Goal: Transaction & Acquisition: Book appointment/travel/reservation

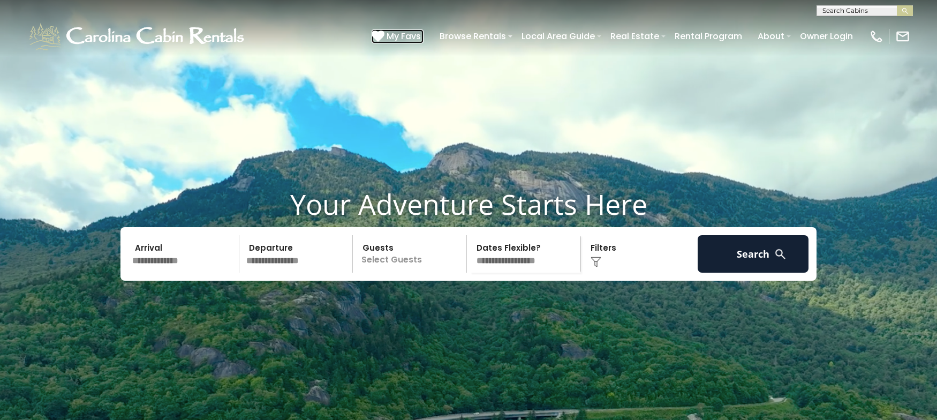
drag, startPoint x: 404, startPoint y: 29, endPoint x: 411, endPoint y: 38, distance: 11.0
click at [404, 29] on span "My Favs" at bounding box center [404, 35] width 34 height 13
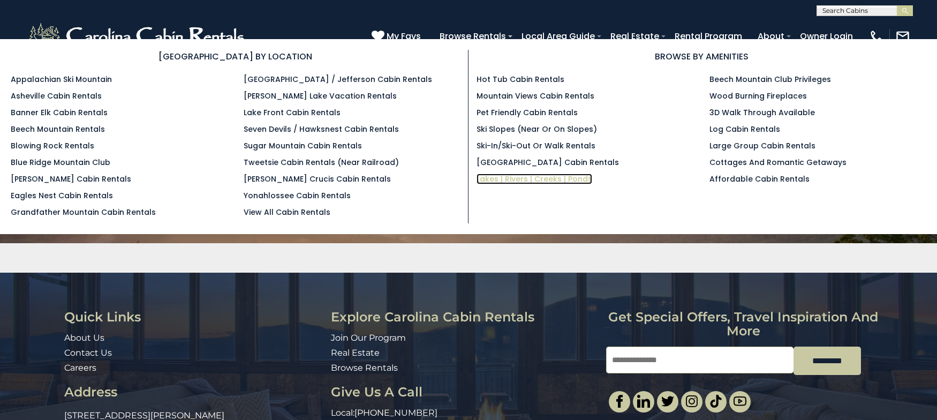
click at [529, 176] on link "Lakes | Rivers | Creeks | Ponds" at bounding box center [535, 179] width 116 height 11
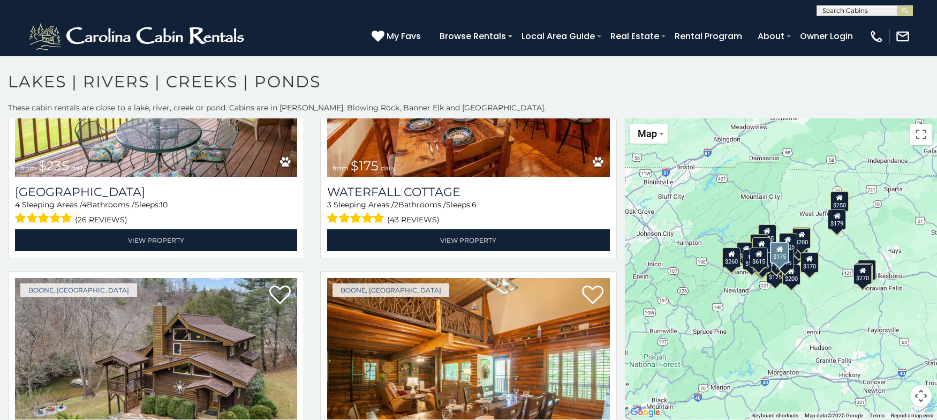
scroll to position [1393, 0]
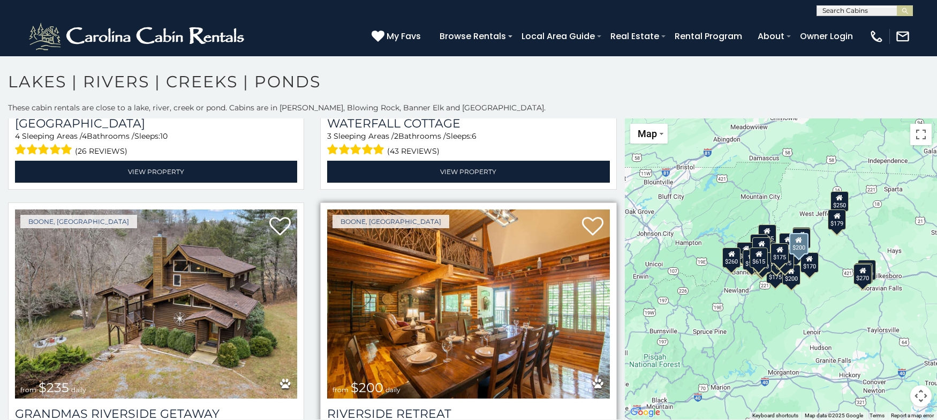
click at [521, 297] on img at bounding box center [468, 303] width 282 height 189
click at [587, 216] on icon at bounding box center [592, 226] width 21 height 21
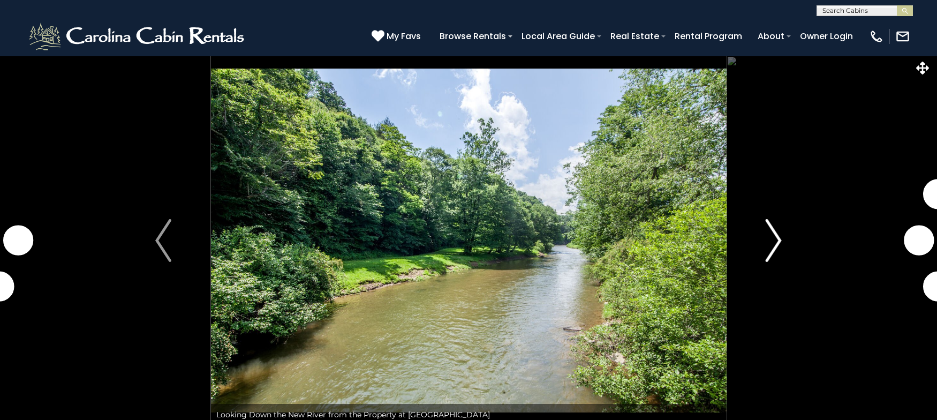
click at [766, 246] on img "Next" at bounding box center [774, 240] width 16 height 43
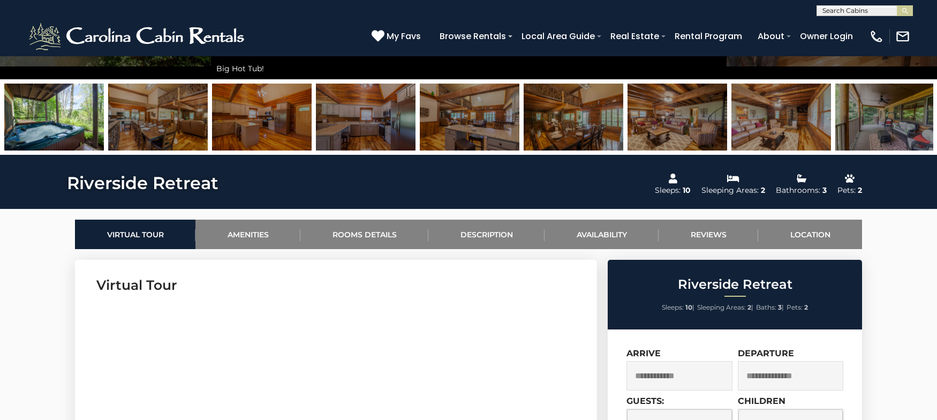
scroll to position [482, 0]
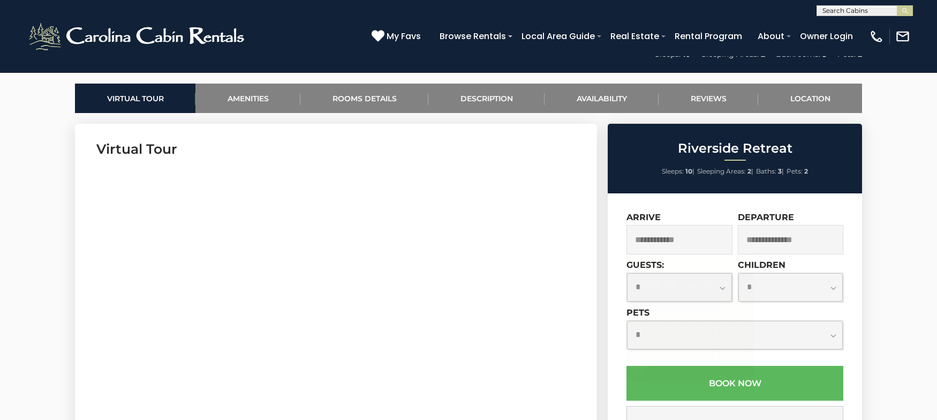
click at [686, 243] on input "text" at bounding box center [680, 239] width 106 height 29
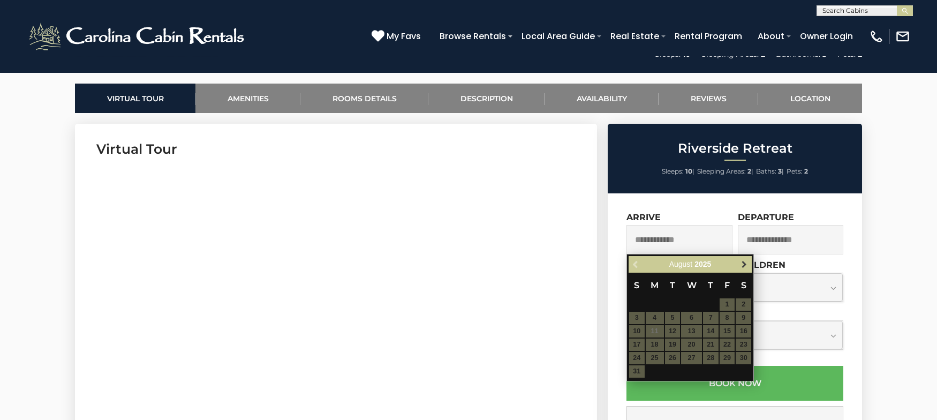
click at [742, 266] on span "Next" at bounding box center [744, 264] width 9 height 9
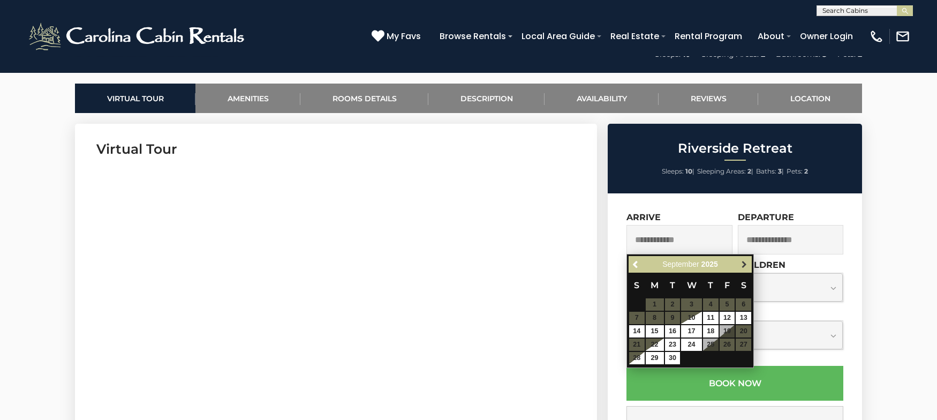
click at [744, 262] on span "Next" at bounding box center [744, 264] width 9 height 9
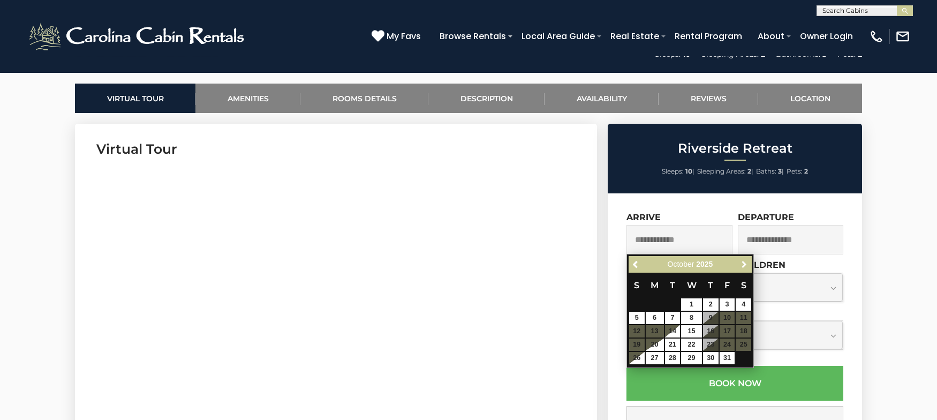
click at [744, 262] on span "Next" at bounding box center [744, 264] width 9 height 9
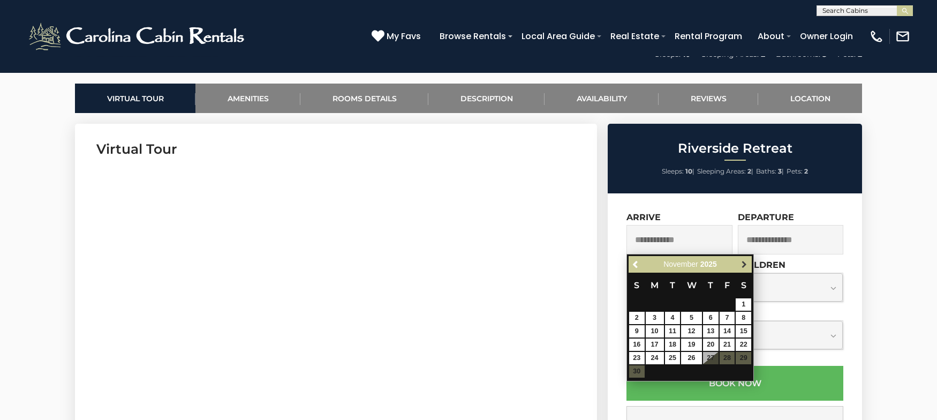
click at [748, 260] on span "Next" at bounding box center [744, 264] width 9 height 9
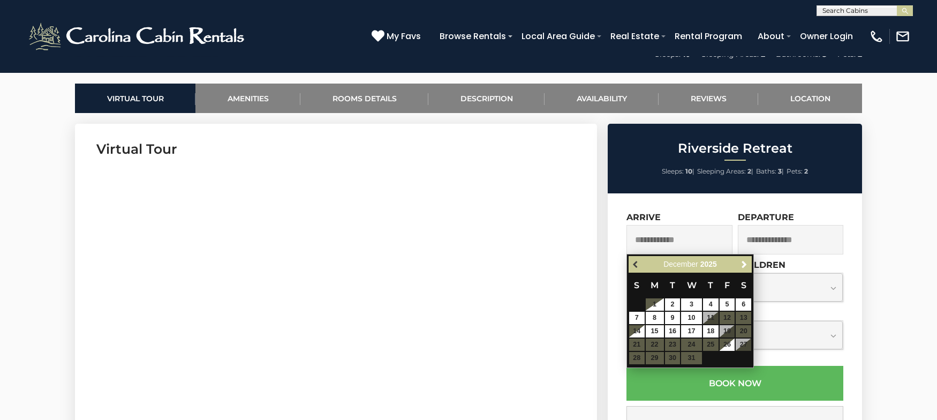
click at [639, 264] on span "Previous" at bounding box center [636, 264] width 9 height 9
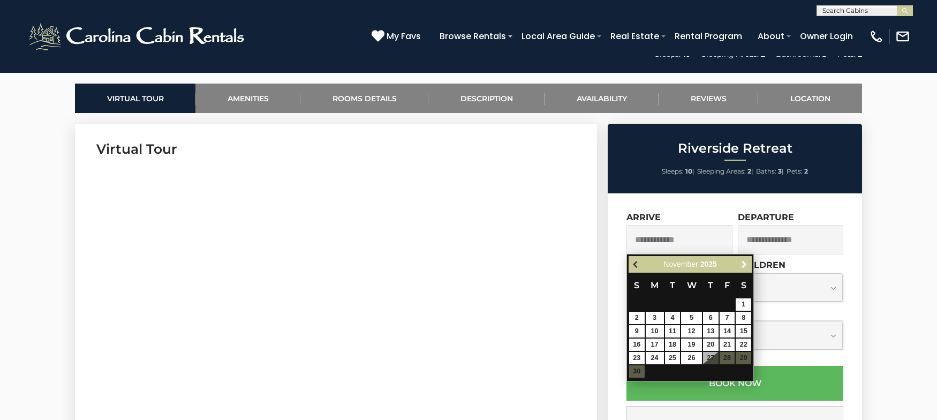
click at [636, 265] on span "Previous" at bounding box center [636, 264] width 9 height 9
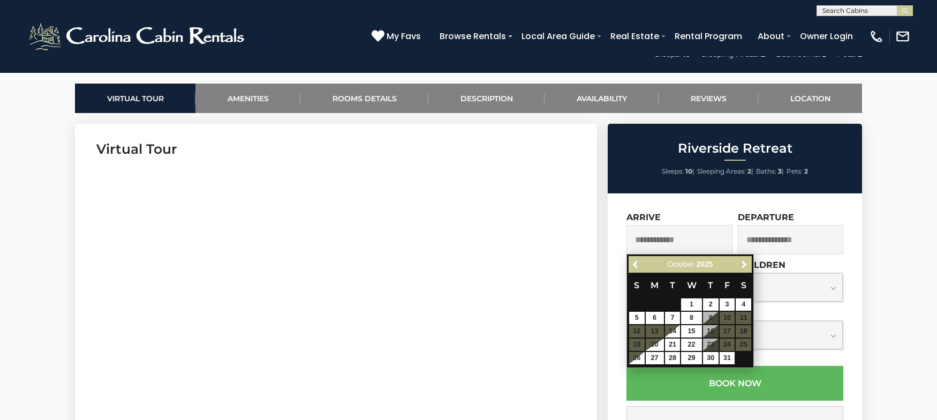
scroll to position [643, 0]
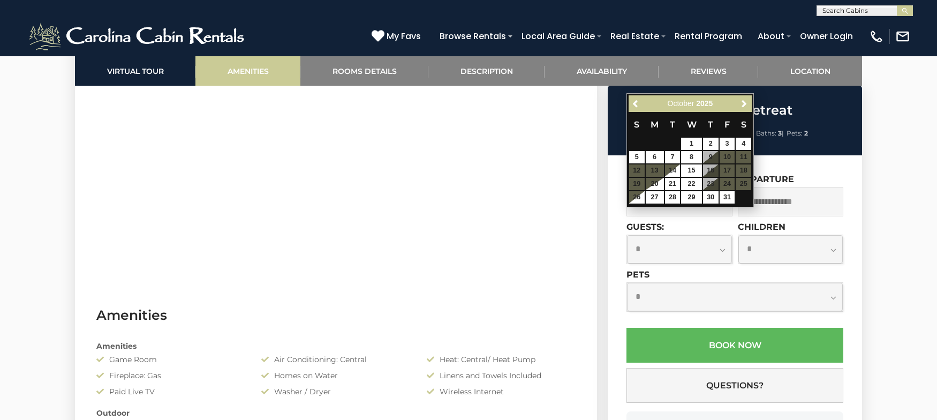
click at [239, 67] on link "Amenities" at bounding box center [248, 70] width 105 height 29
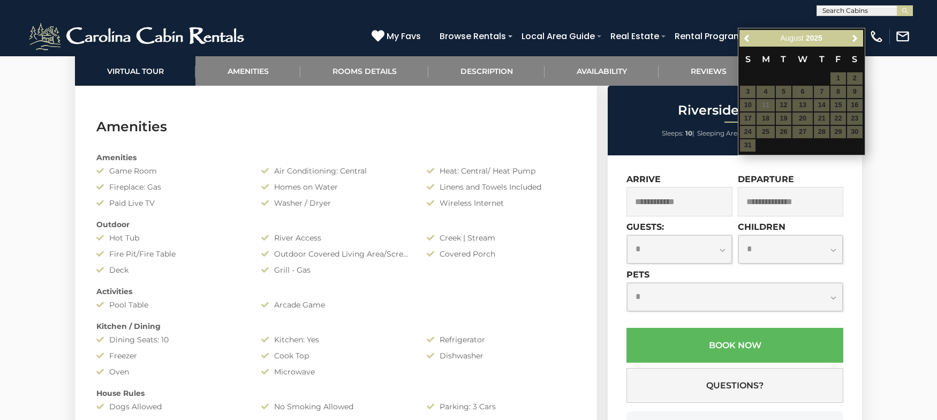
scroll to position [852, 0]
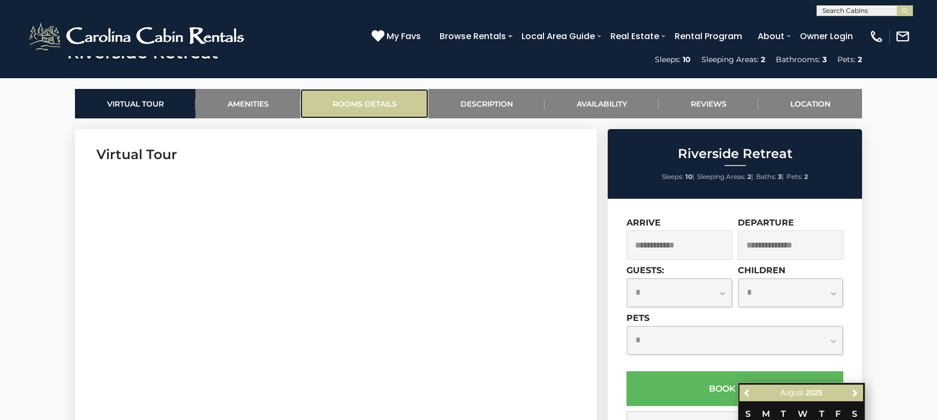
click at [363, 93] on link "Rooms Details" at bounding box center [365, 103] width 128 height 29
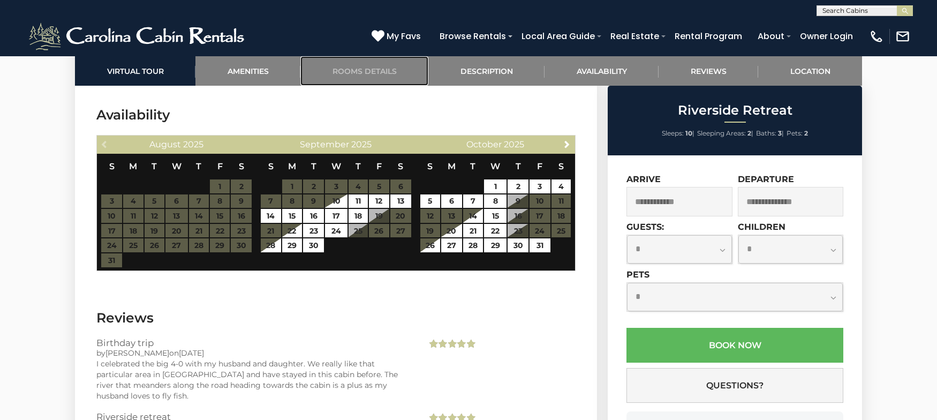
scroll to position [2328, 0]
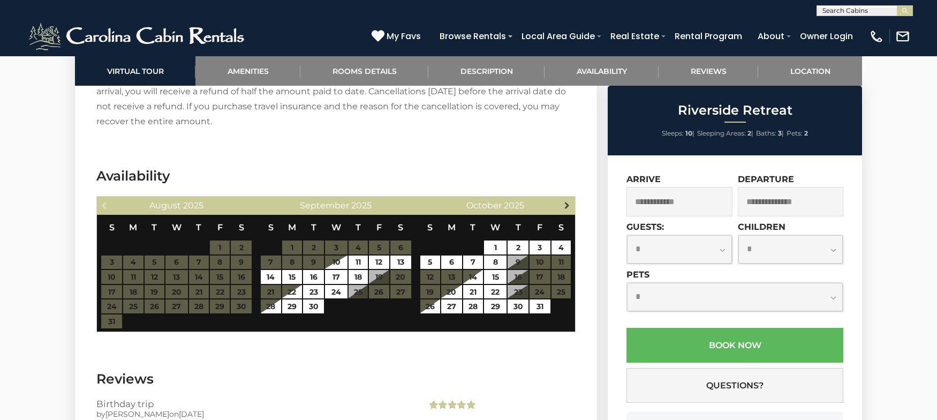
click at [569, 201] on span "Next" at bounding box center [567, 205] width 9 height 9
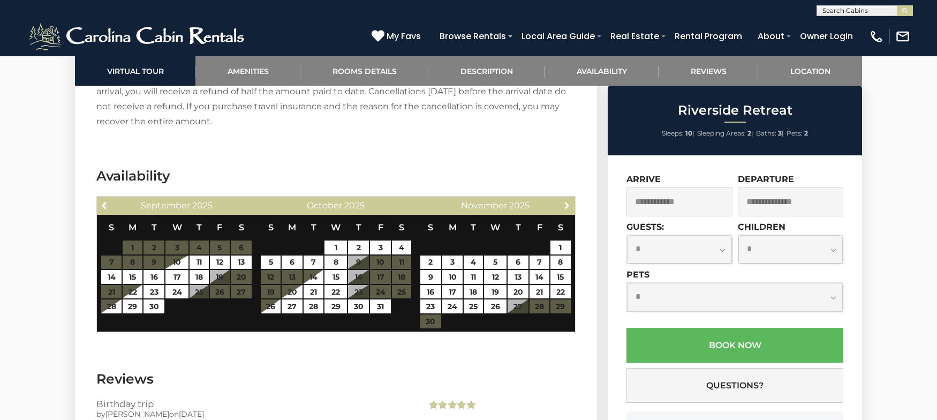
click at [569, 201] on span "Next" at bounding box center [567, 205] width 9 height 9
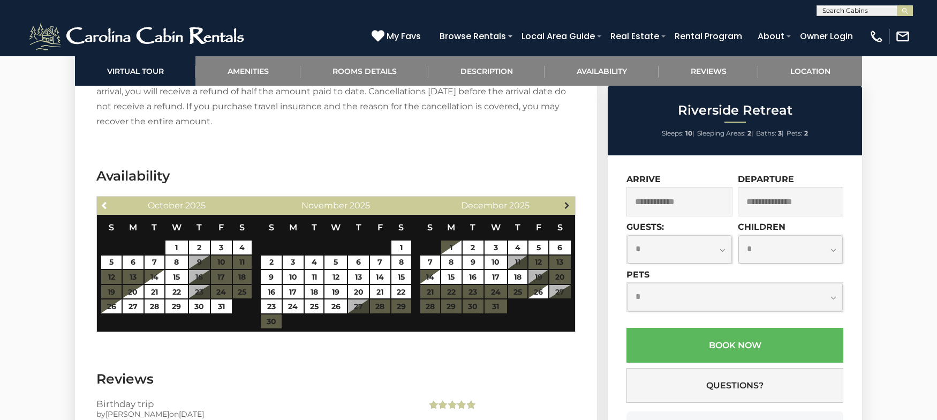
click at [563, 201] on span "Next" at bounding box center [567, 205] width 9 height 9
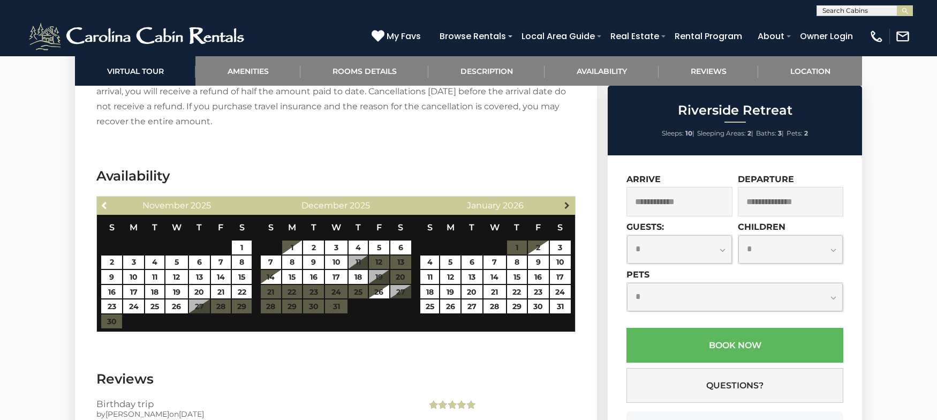
click at [566, 201] on span "Next" at bounding box center [567, 205] width 9 height 9
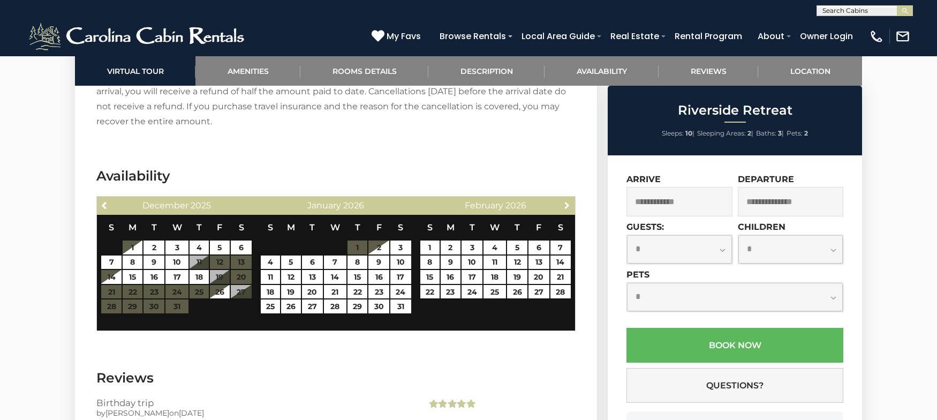
click at [566, 201] on span "Next" at bounding box center [567, 205] width 9 height 9
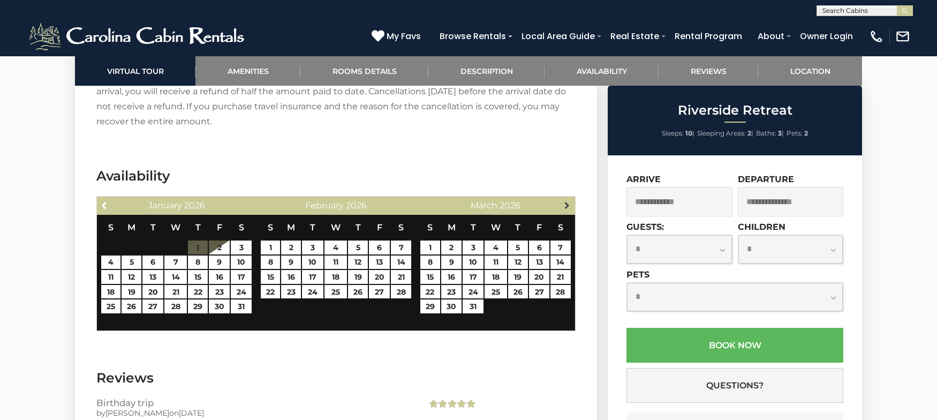
click at [567, 201] on span "Next" at bounding box center [567, 205] width 9 height 9
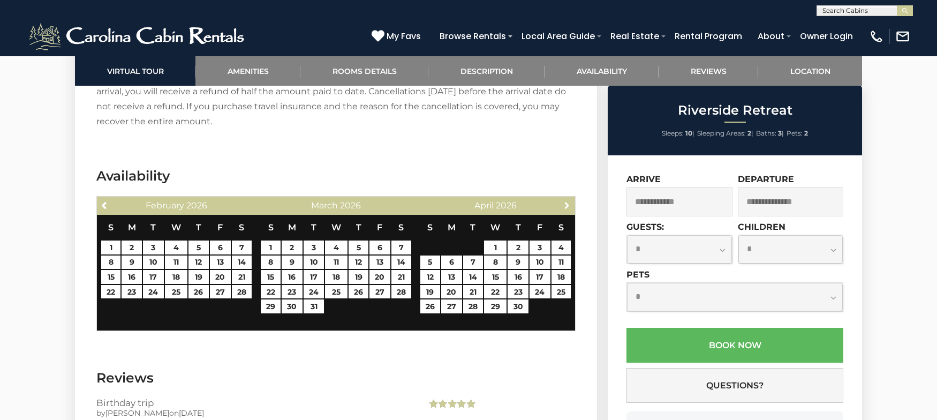
click at [567, 201] on span "Next" at bounding box center [567, 205] width 9 height 9
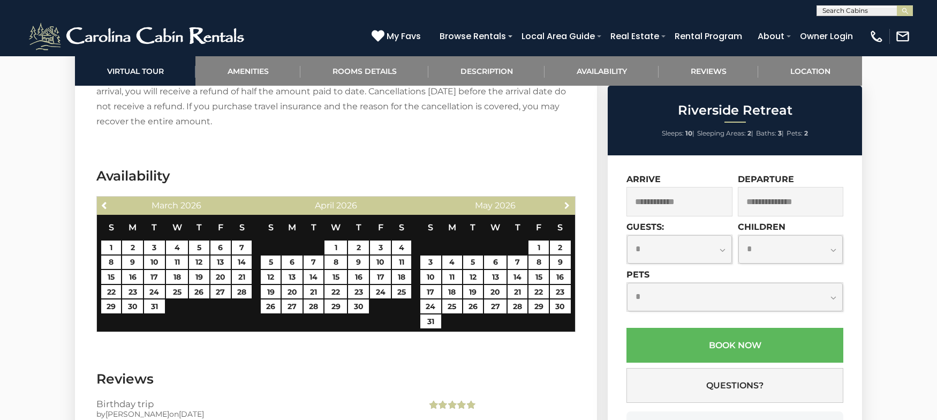
click at [567, 201] on span "Next" at bounding box center [567, 205] width 9 height 9
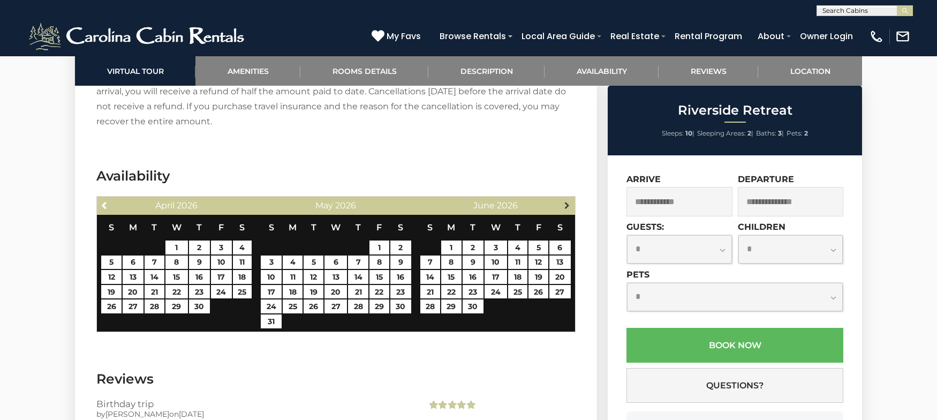
click at [565, 201] on span "Next" at bounding box center [567, 205] width 9 height 9
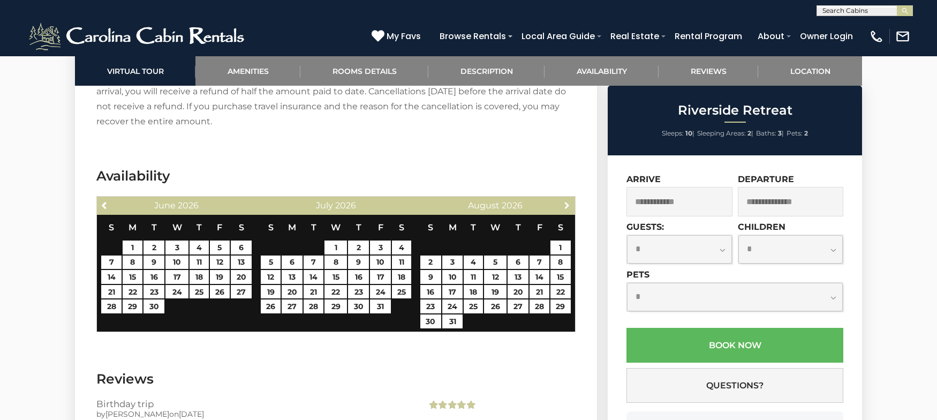
click at [565, 201] on span "Next" at bounding box center [567, 205] width 9 height 9
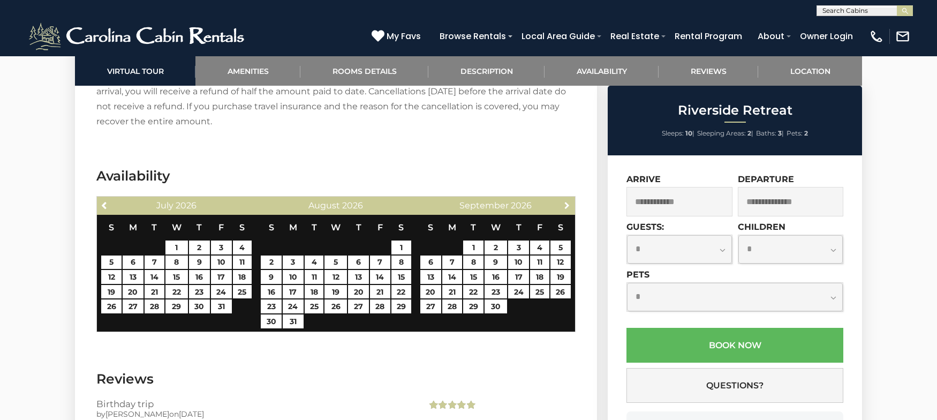
click at [565, 201] on span "Next" at bounding box center [567, 205] width 9 height 9
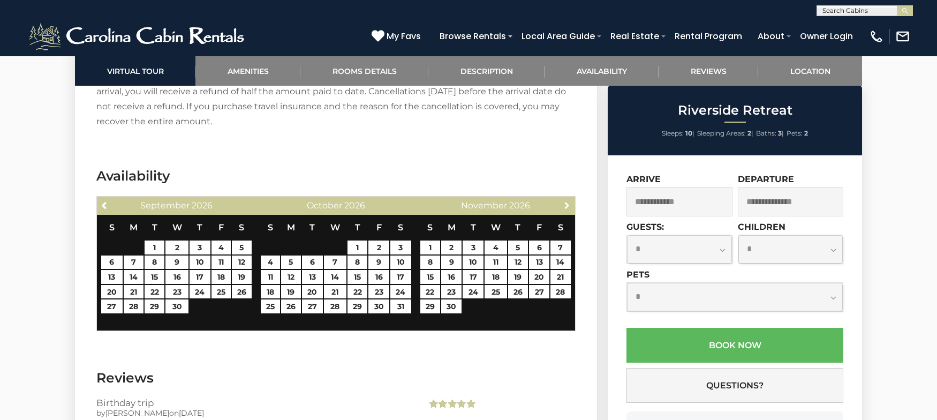
click at [565, 201] on span "Next" at bounding box center [567, 205] width 9 height 9
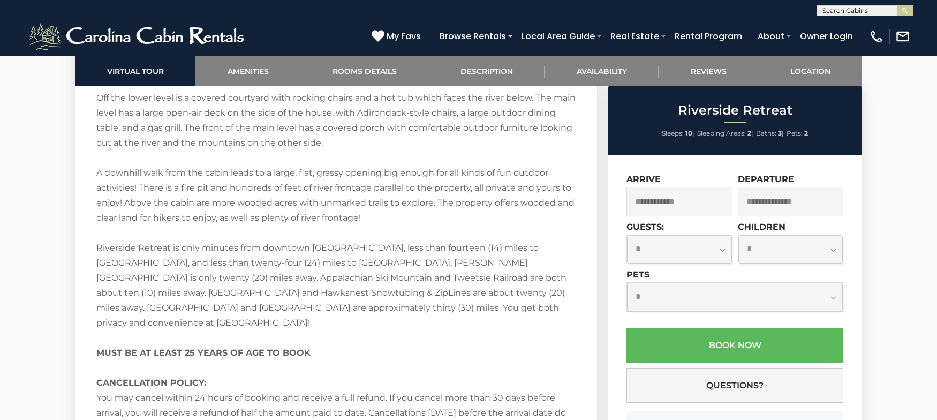
scroll to position [2167, 0]
